Goal: Navigation & Orientation: Find specific page/section

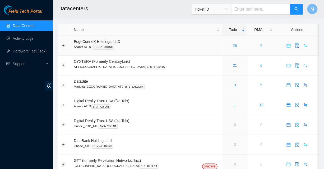
click at [233, 43] on link "26" at bounding box center [235, 45] width 4 height 4
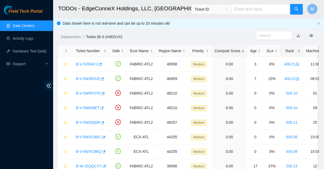
click at [283, 49] on div "Rack" at bounding box center [291, 51] width 17 height 6
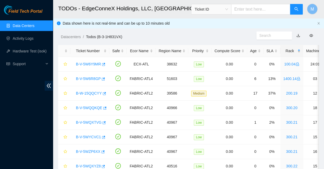
click at [283, 49] on div "Rack" at bounding box center [291, 51] width 17 height 6
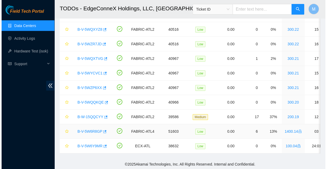
scroll to position [282, 0]
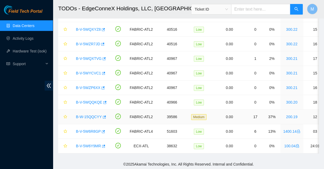
click at [90, 114] on link "B-W-15QQCYY" at bounding box center [89, 116] width 26 height 4
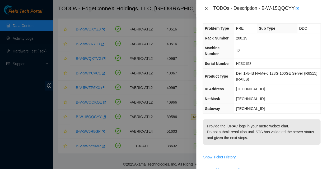
click at [206, 8] on icon "close" at bounding box center [206, 8] width 4 height 4
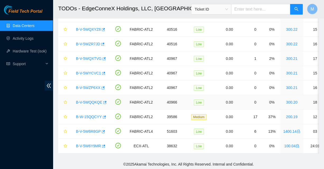
click at [88, 100] on link "B-V-5WQQKQE" at bounding box center [89, 102] width 26 height 4
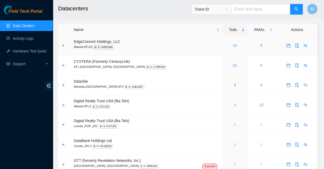
click at [233, 43] on link "26" at bounding box center [235, 45] width 4 height 4
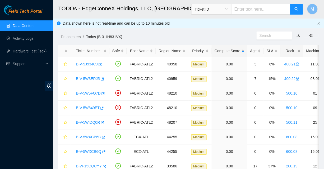
click at [283, 48] on div "Rack" at bounding box center [291, 51] width 17 height 6
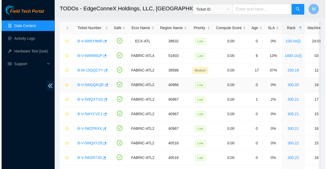
scroll to position [25, 0]
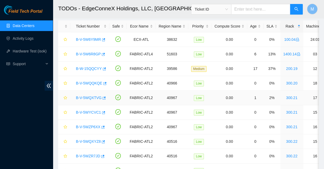
click at [86, 95] on link "B-V-5WQXTVG" at bounding box center [89, 97] width 26 height 4
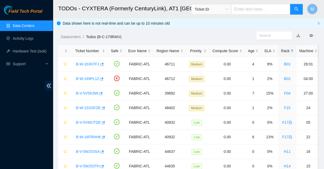
click at [19, 25] on link "Data Centers" at bounding box center [24, 26] width 22 height 4
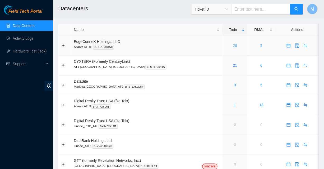
click at [233, 43] on link "26" at bounding box center [235, 45] width 4 height 4
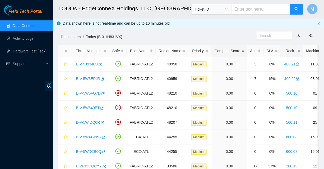
click at [283, 48] on div "Rack" at bounding box center [291, 51] width 17 height 6
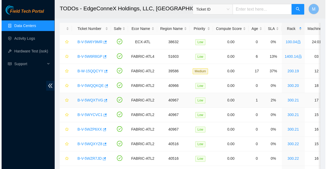
scroll to position [24, 0]
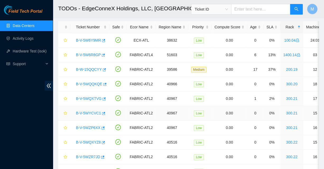
click at [89, 111] on link "B-V-5WYCVC1" at bounding box center [88, 113] width 25 height 4
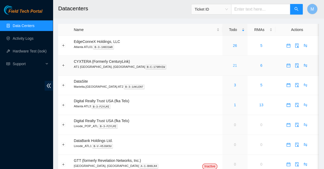
click at [233, 63] on link "21" at bounding box center [235, 65] width 4 height 4
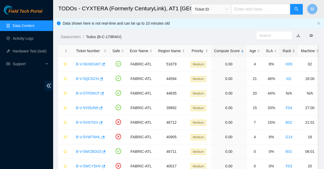
click at [283, 48] on div "Rack" at bounding box center [289, 51] width 12 height 6
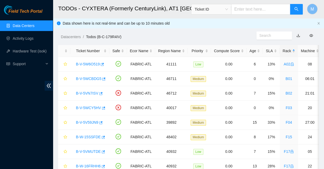
click at [22, 26] on link "Data Centers" at bounding box center [24, 26] width 22 height 4
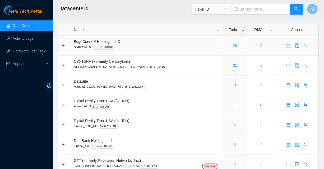
click at [233, 43] on link "26" at bounding box center [235, 45] width 4 height 4
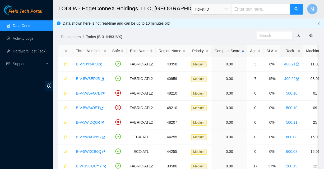
click at [283, 48] on div "Rack" at bounding box center [291, 51] width 17 height 6
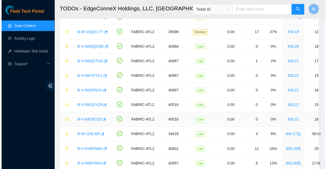
scroll to position [61, 0]
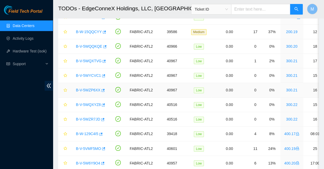
click at [88, 88] on link "B-V-5WZP6XX" at bounding box center [88, 90] width 25 height 4
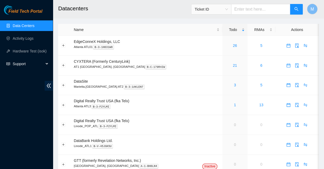
click at [16, 63] on span "Support" at bounding box center [28, 63] width 31 height 11
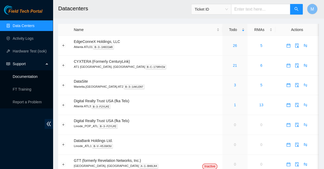
click at [24, 76] on link "Documentation" at bounding box center [25, 76] width 25 height 4
